Goal: Transaction & Acquisition: Purchase product/service

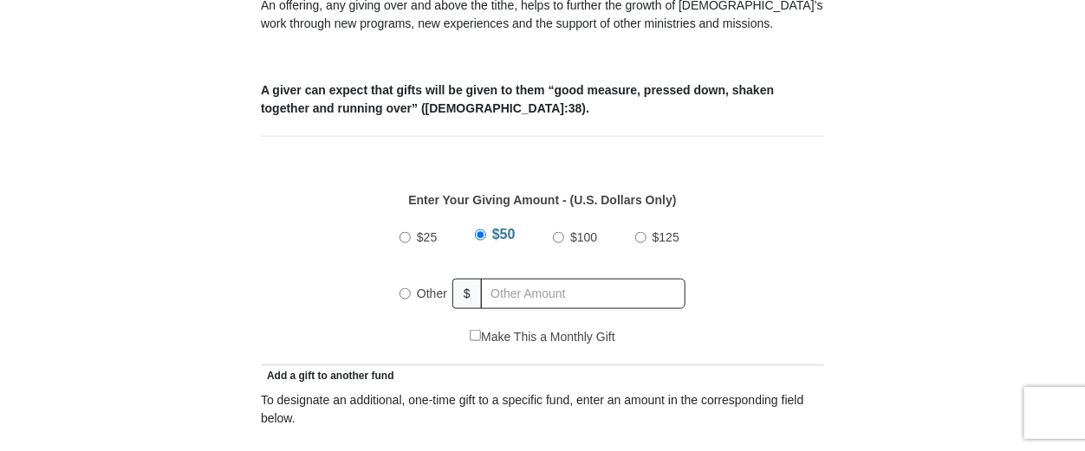
scroll to position [692, 0]
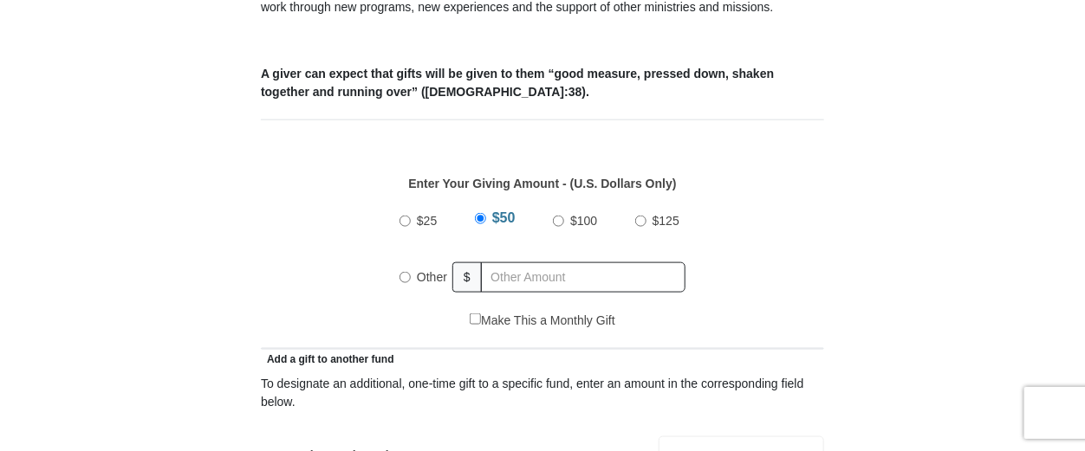
click at [424, 214] on span "$25" at bounding box center [427, 221] width 20 height 14
click at [411, 216] on input "$25" at bounding box center [404, 221] width 11 height 11
radio input "true"
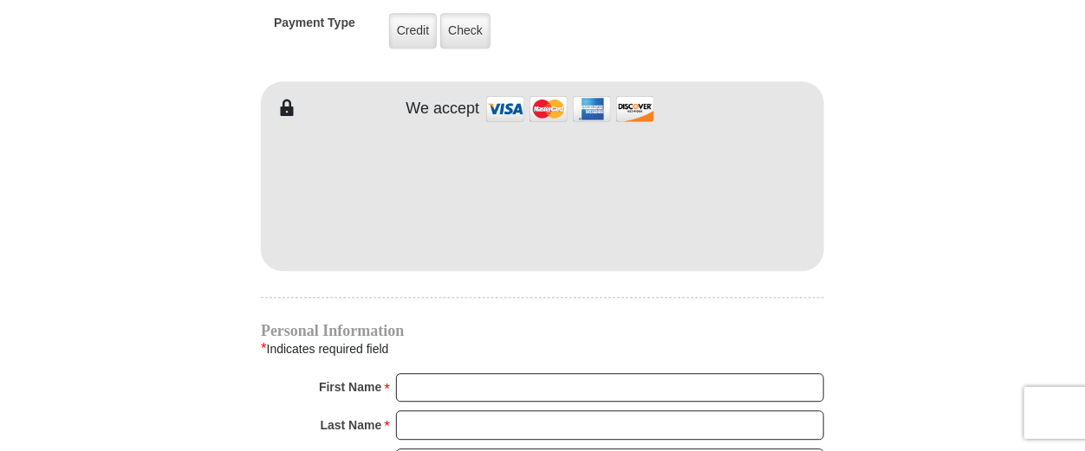
scroll to position [1559, 0]
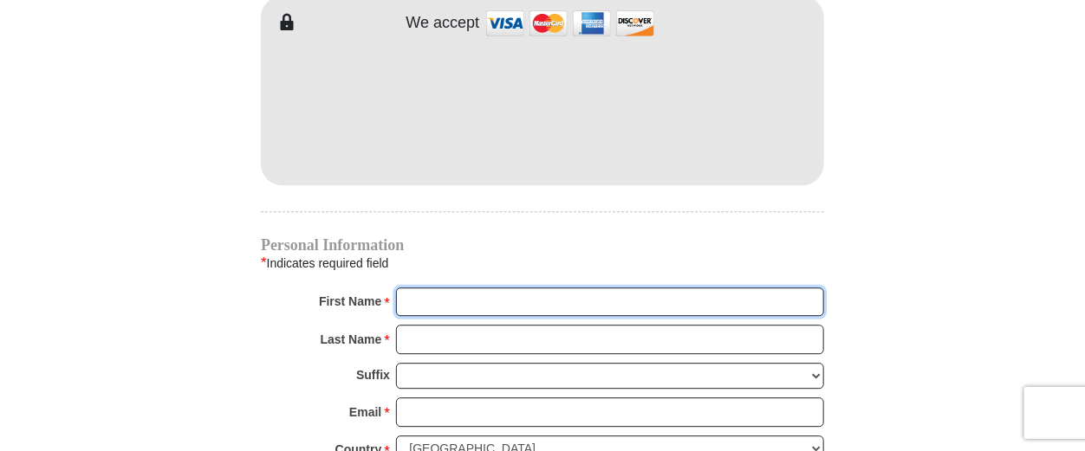
click at [438, 288] on input "First Name *" at bounding box center [610, 302] width 428 height 29
type input "Congregation of"
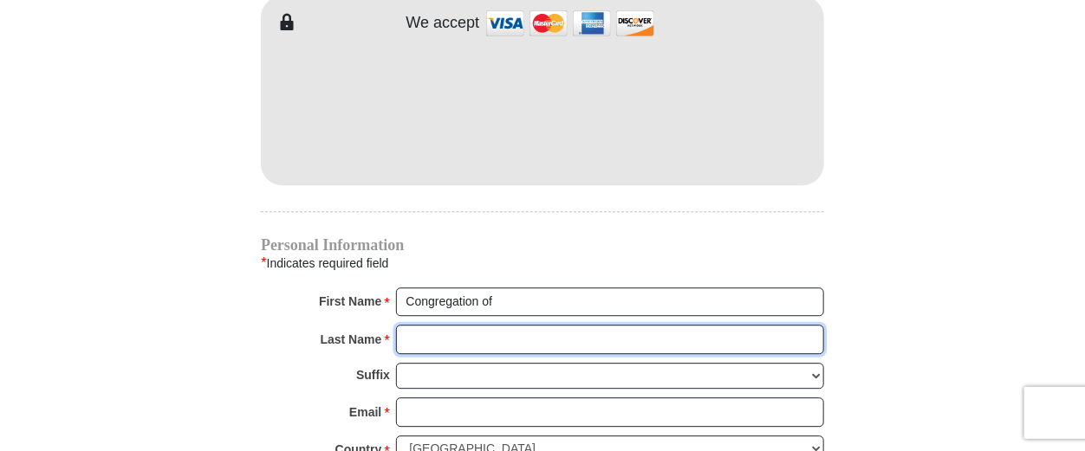
click at [465, 325] on input "Last Name *" at bounding box center [610, 339] width 428 height 29
type input "Churches"
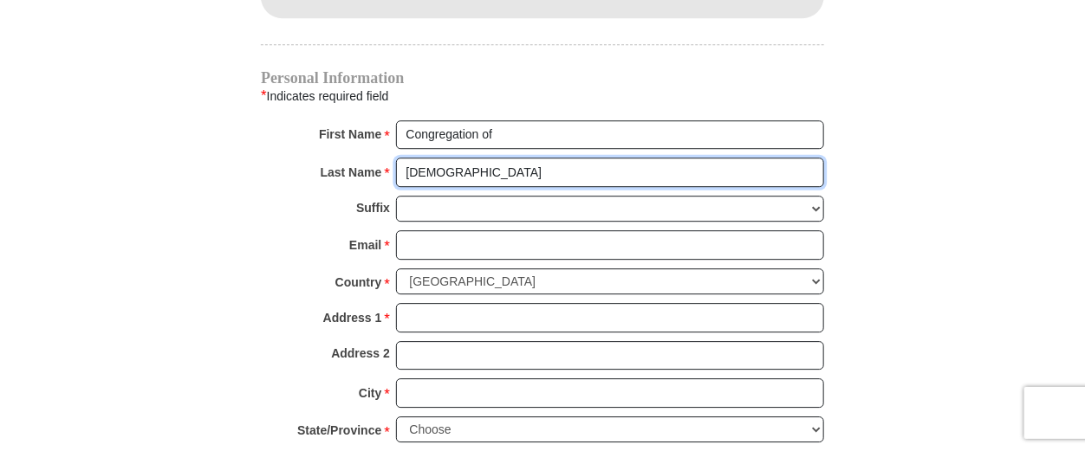
scroll to position [1732, 0]
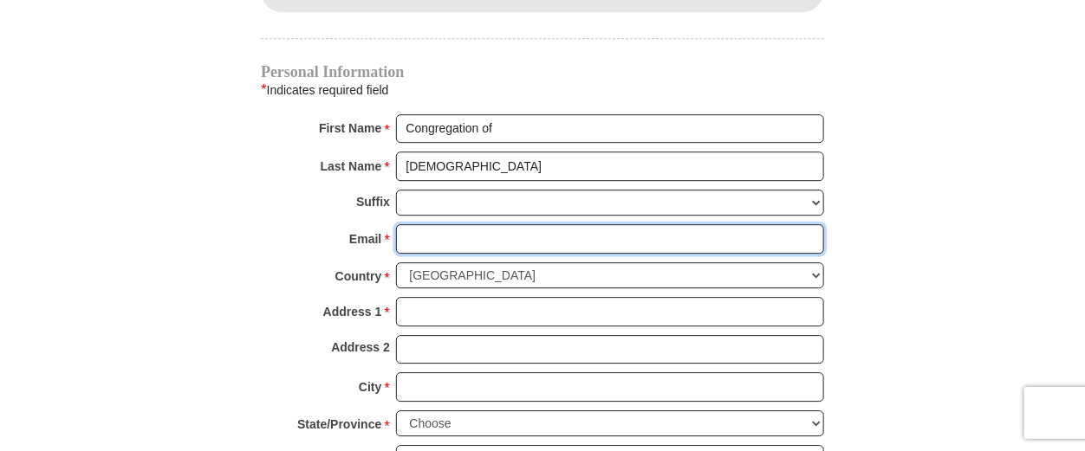
click at [419, 224] on input "Email *" at bounding box center [610, 238] width 428 height 29
type input "ministry@congregationofchurches.org"
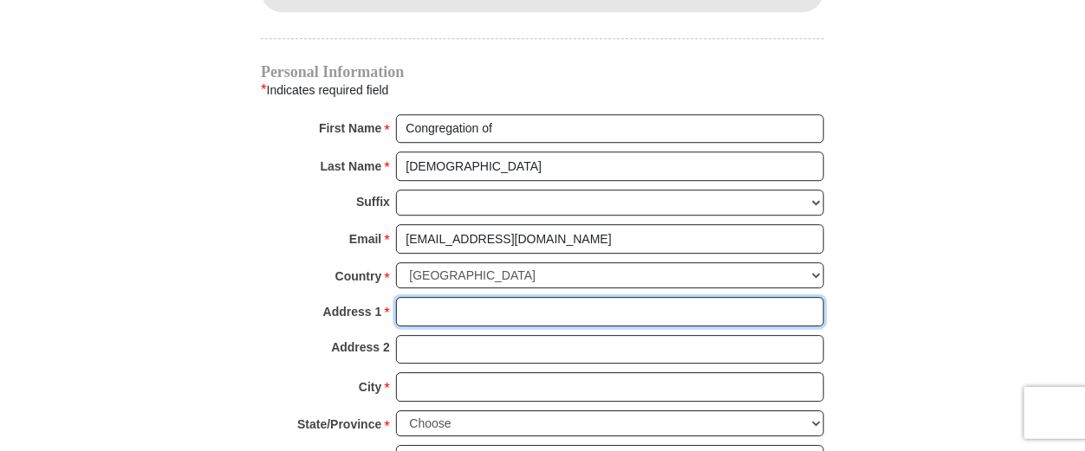
type input "3000 Chestnut St.UNIT 42848"
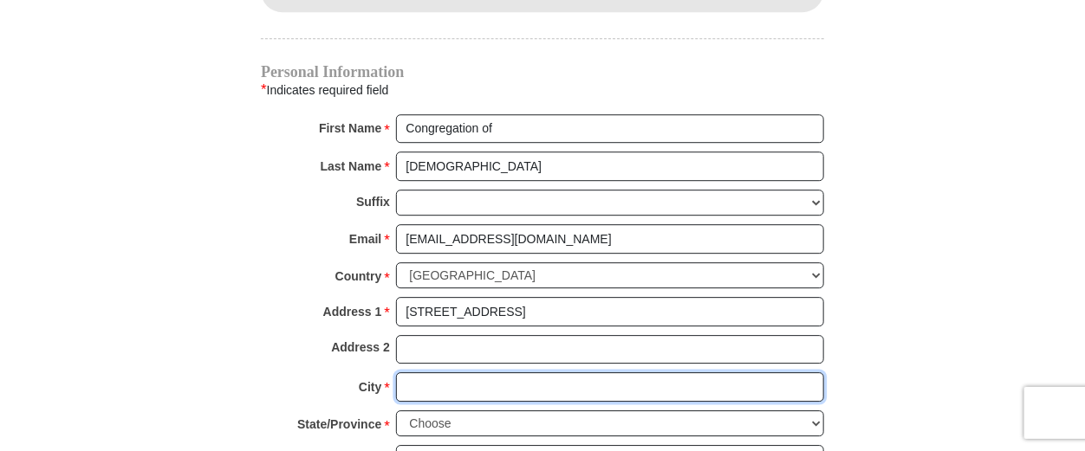
type input "Philadelphia"
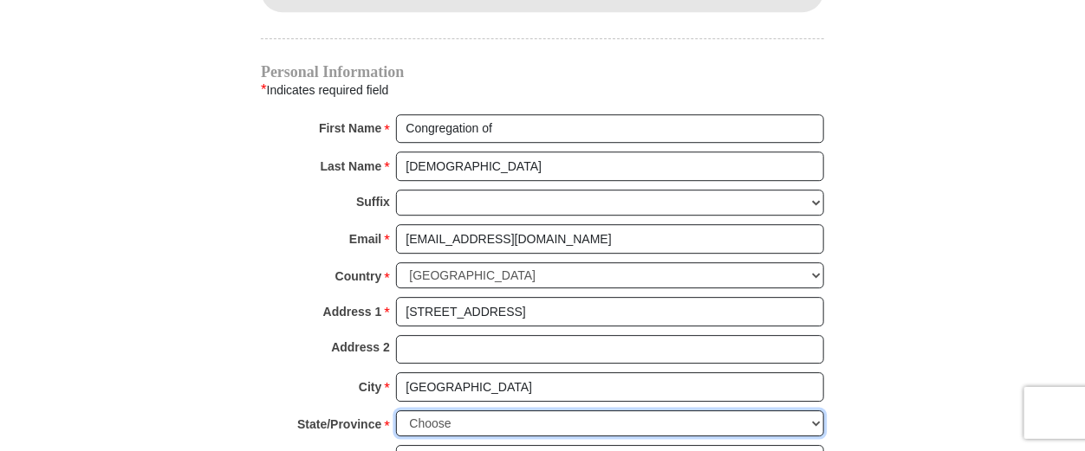
select select "PA"
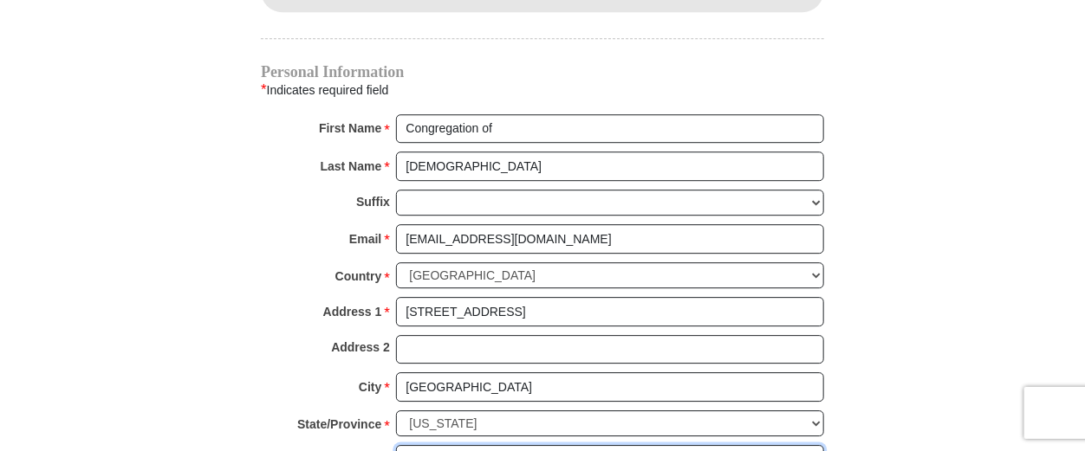
type input "19101"
type input "4848003232"
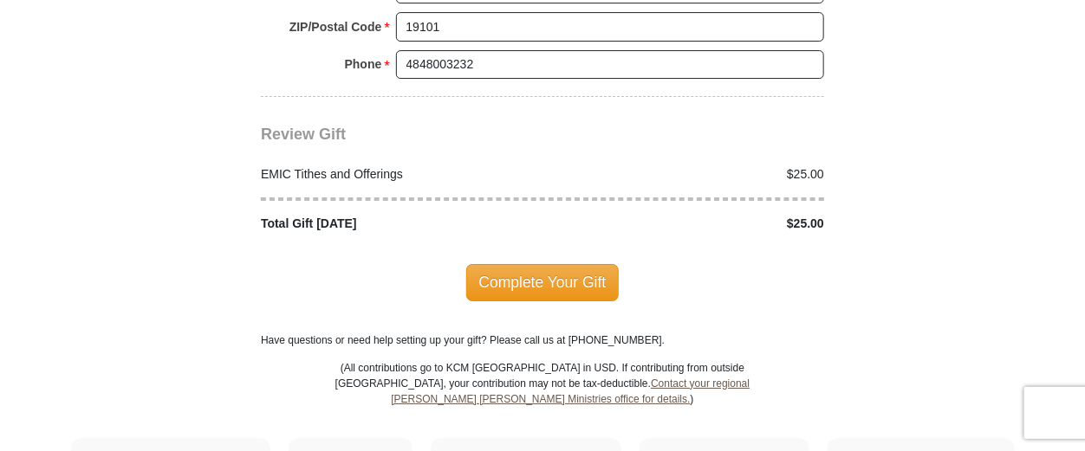
scroll to position [2166, 0]
click at [533, 263] on span "Complete Your Gift" at bounding box center [542, 281] width 153 height 36
